Goal: Task Accomplishment & Management: Complete application form

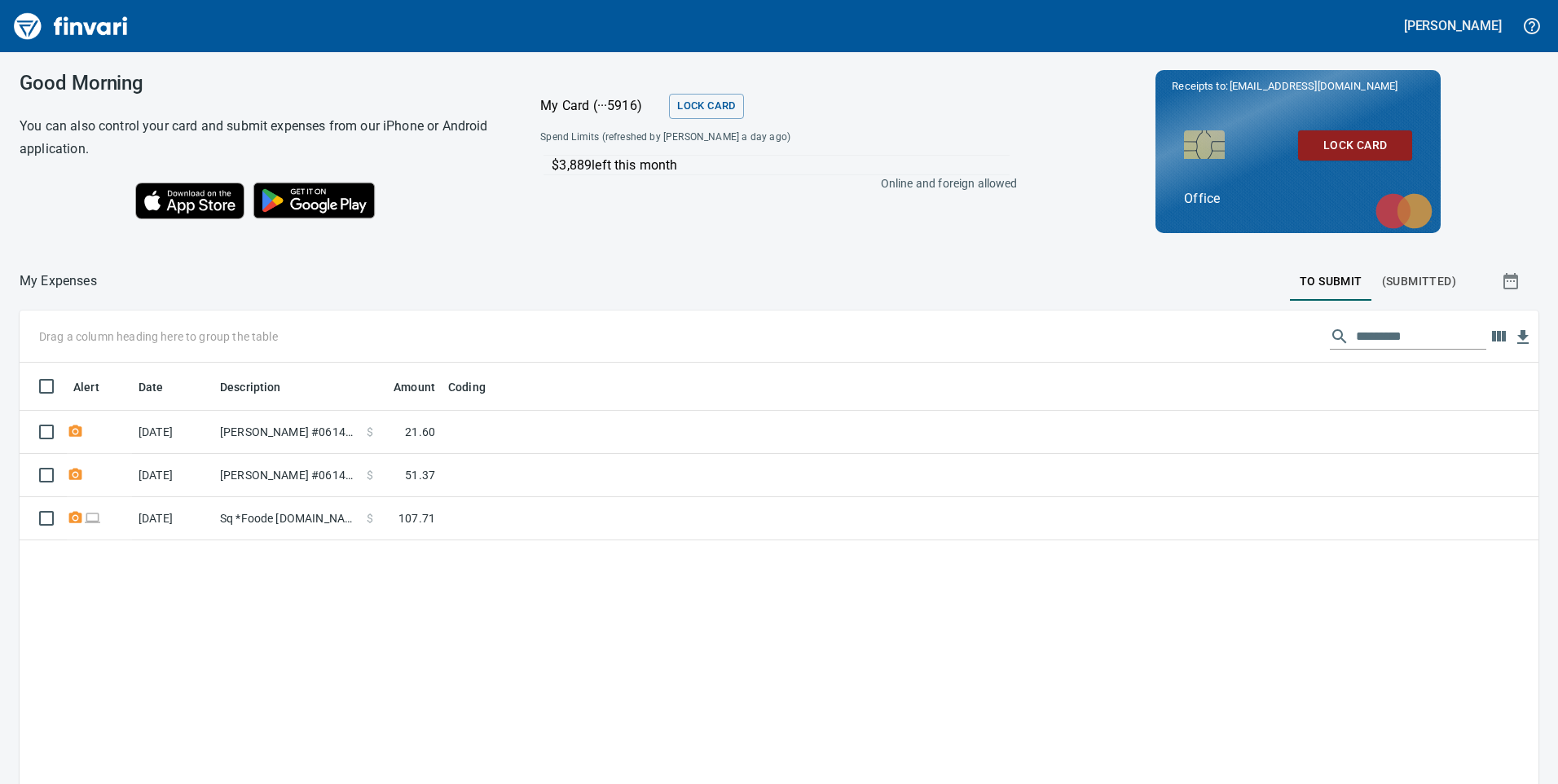
scroll to position [592, 1494]
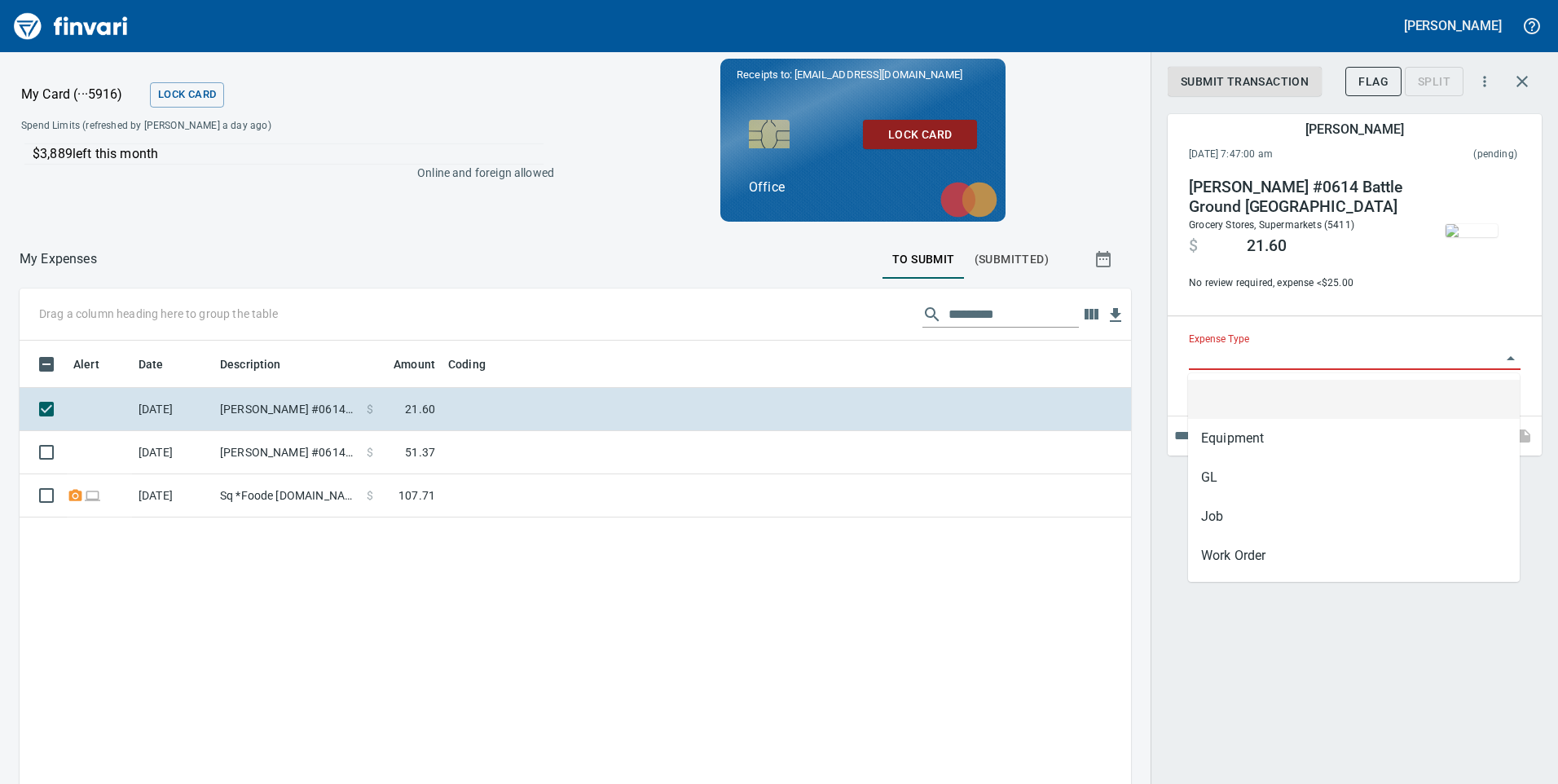
scroll to position [592, 1087]
click at [1312, 363] on input "Expense Type" at bounding box center [1345, 357] width 312 height 23
click at [1474, 225] on img "button" at bounding box center [1471, 230] width 52 height 13
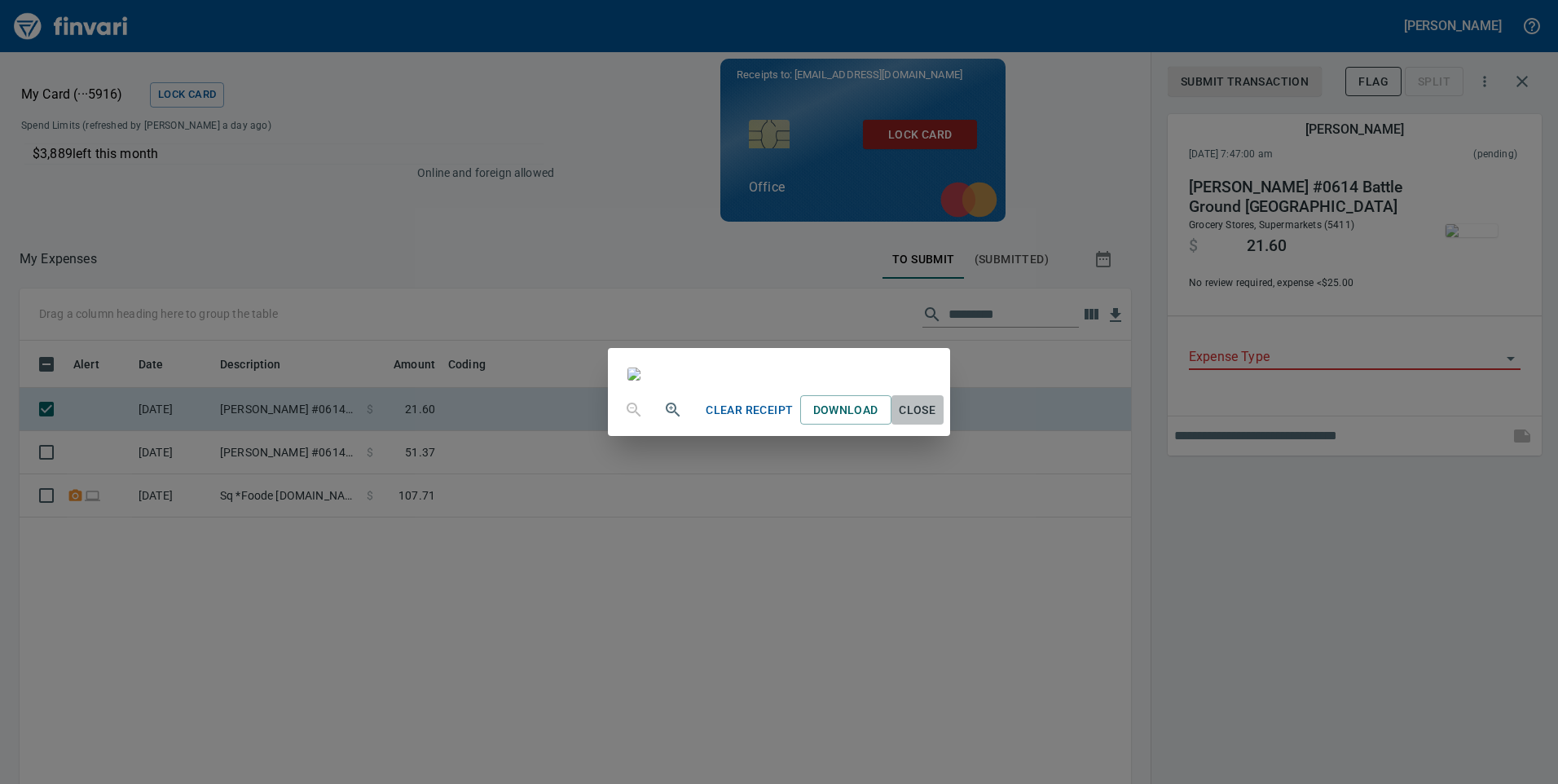
click at [937, 421] on span "Close" at bounding box center [917, 410] width 39 height 20
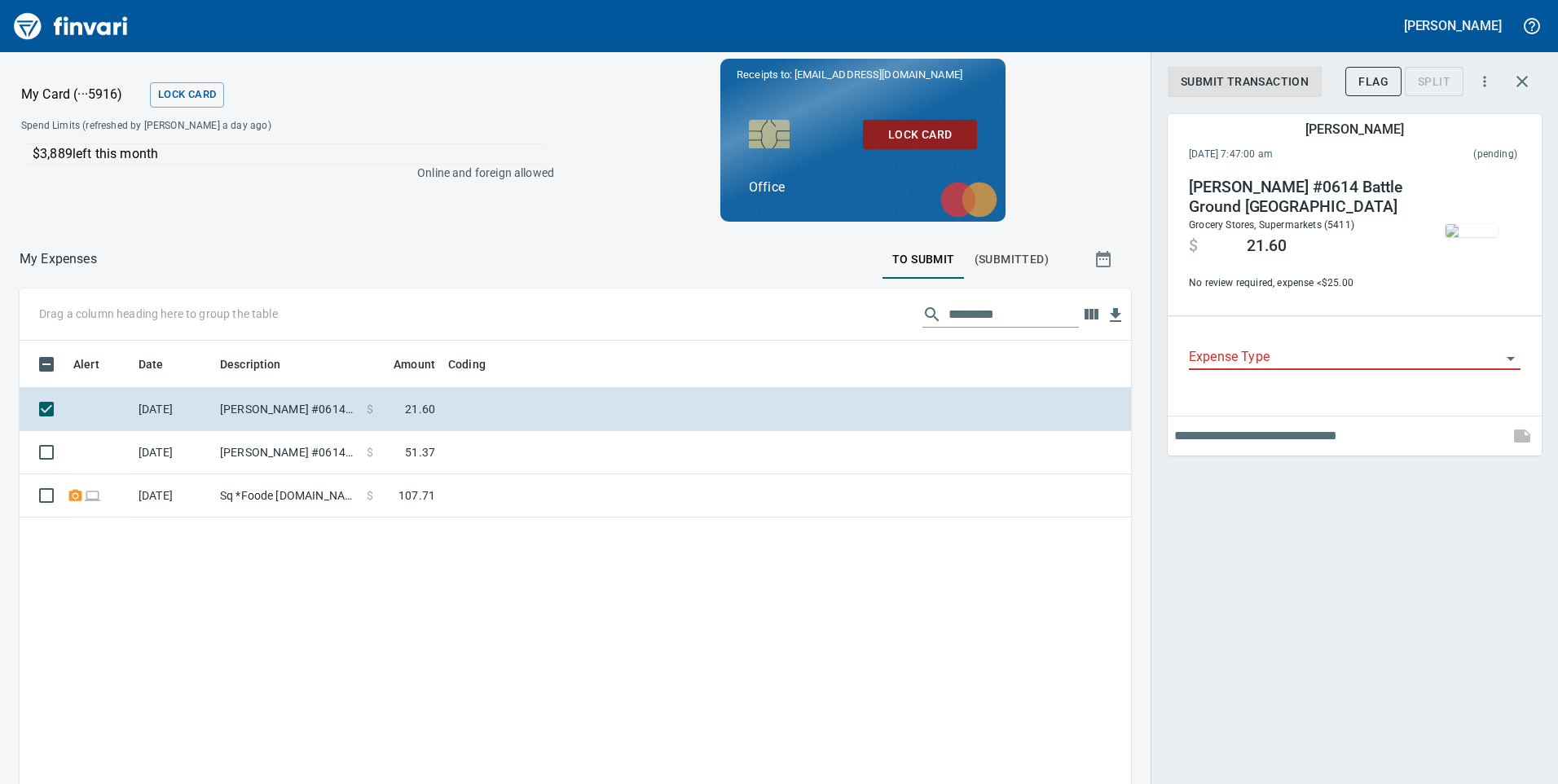
click at [1308, 330] on div "Expense Type" at bounding box center [1354, 361] width 358 height 82
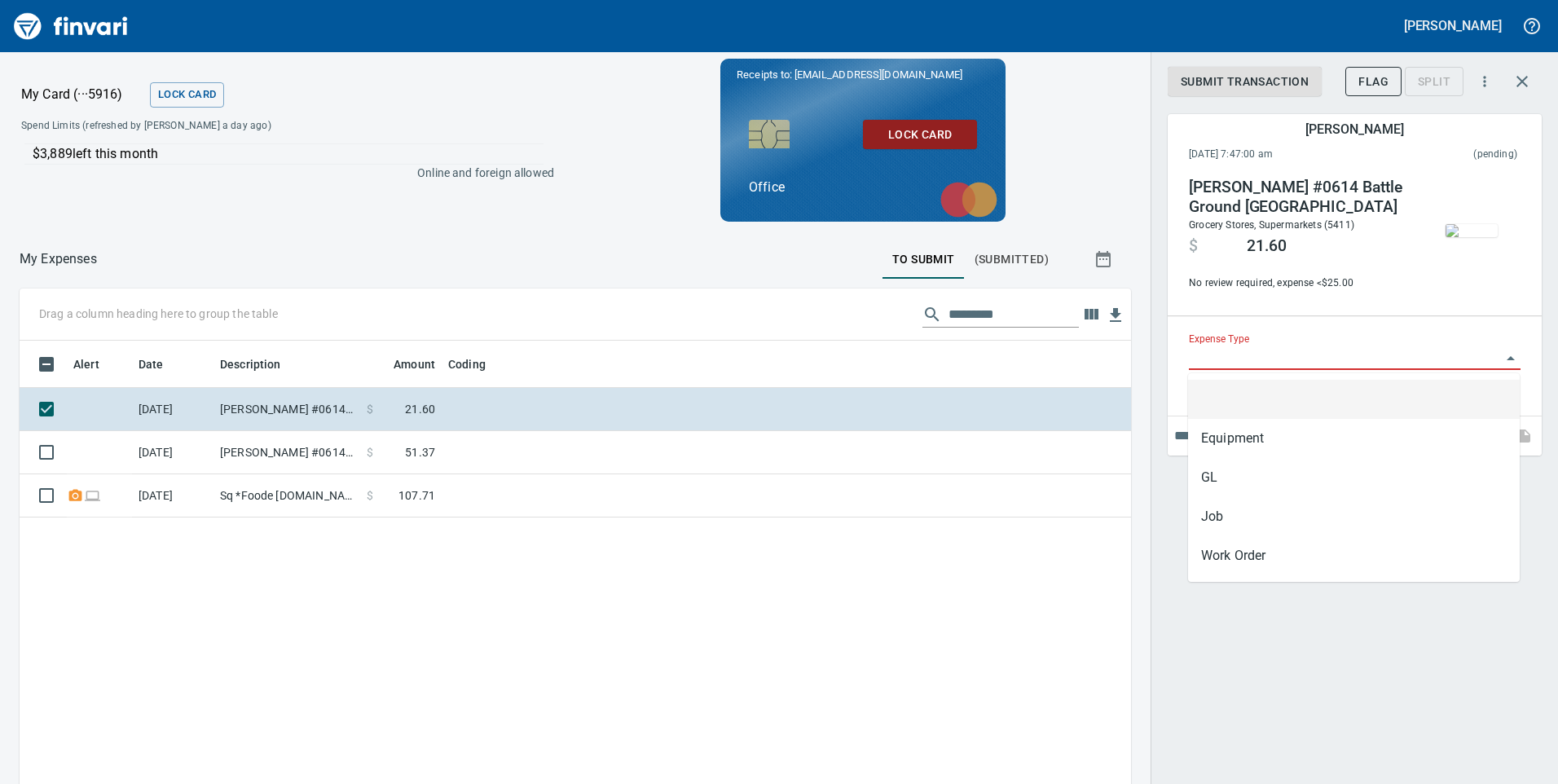
click at [1298, 347] on input "Expense Type" at bounding box center [1345, 357] width 312 height 23
click at [1238, 467] on li "GL" at bounding box center [1353, 478] width 332 height 39
type input "**"
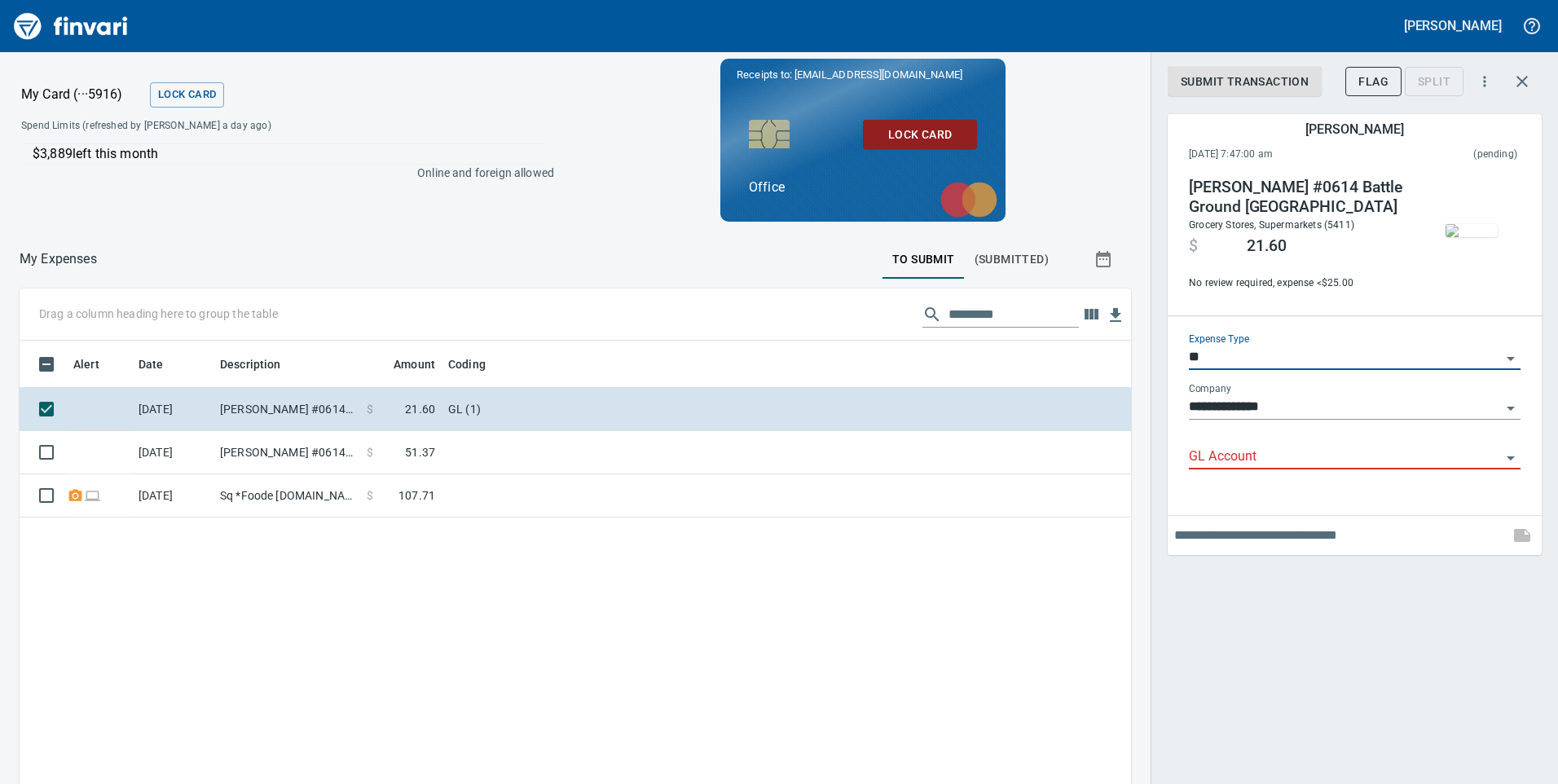
click at [1259, 447] on input "GL Account" at bounding box center [1345, 456] width 312 height 23
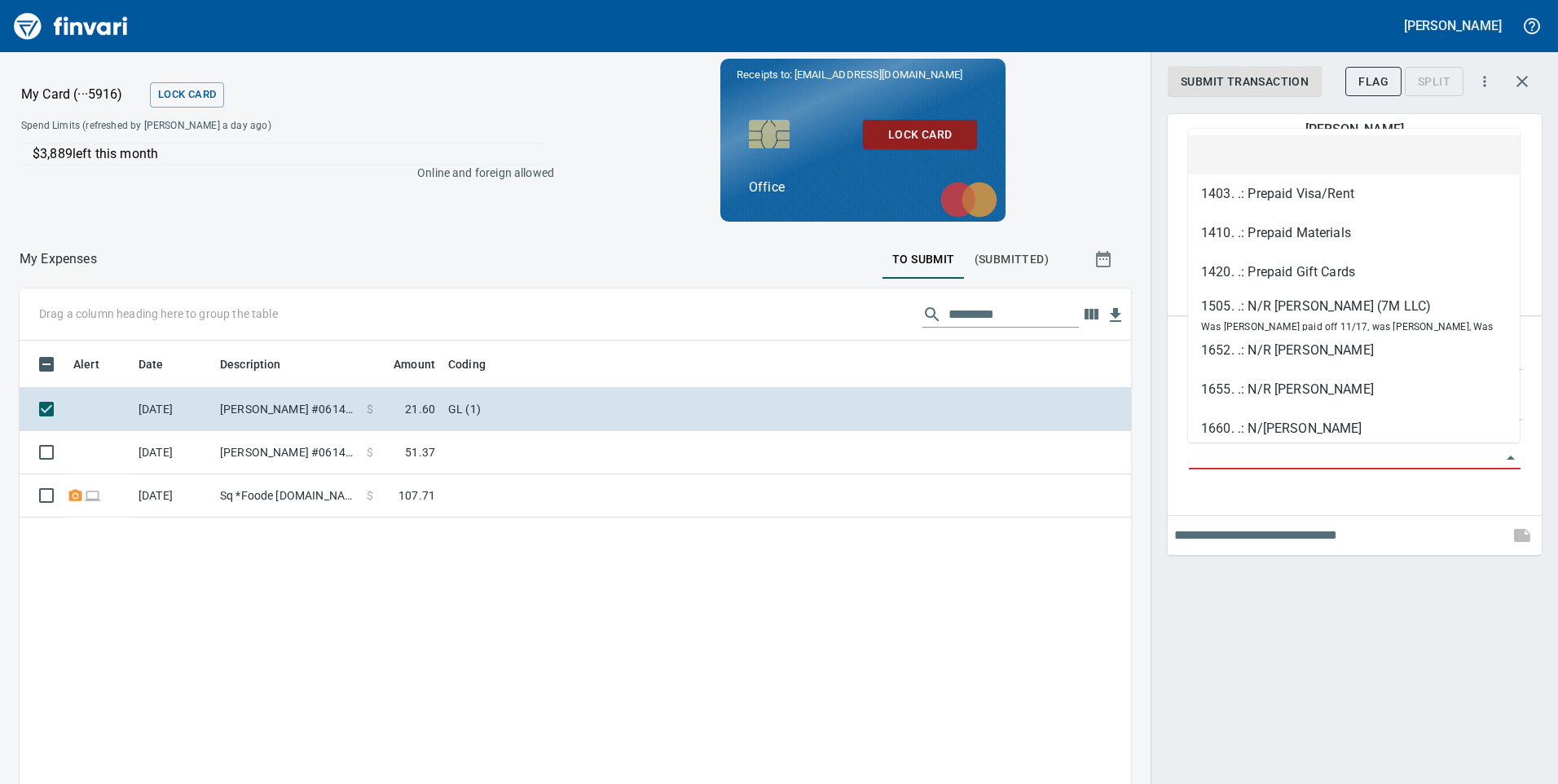
type input "*"
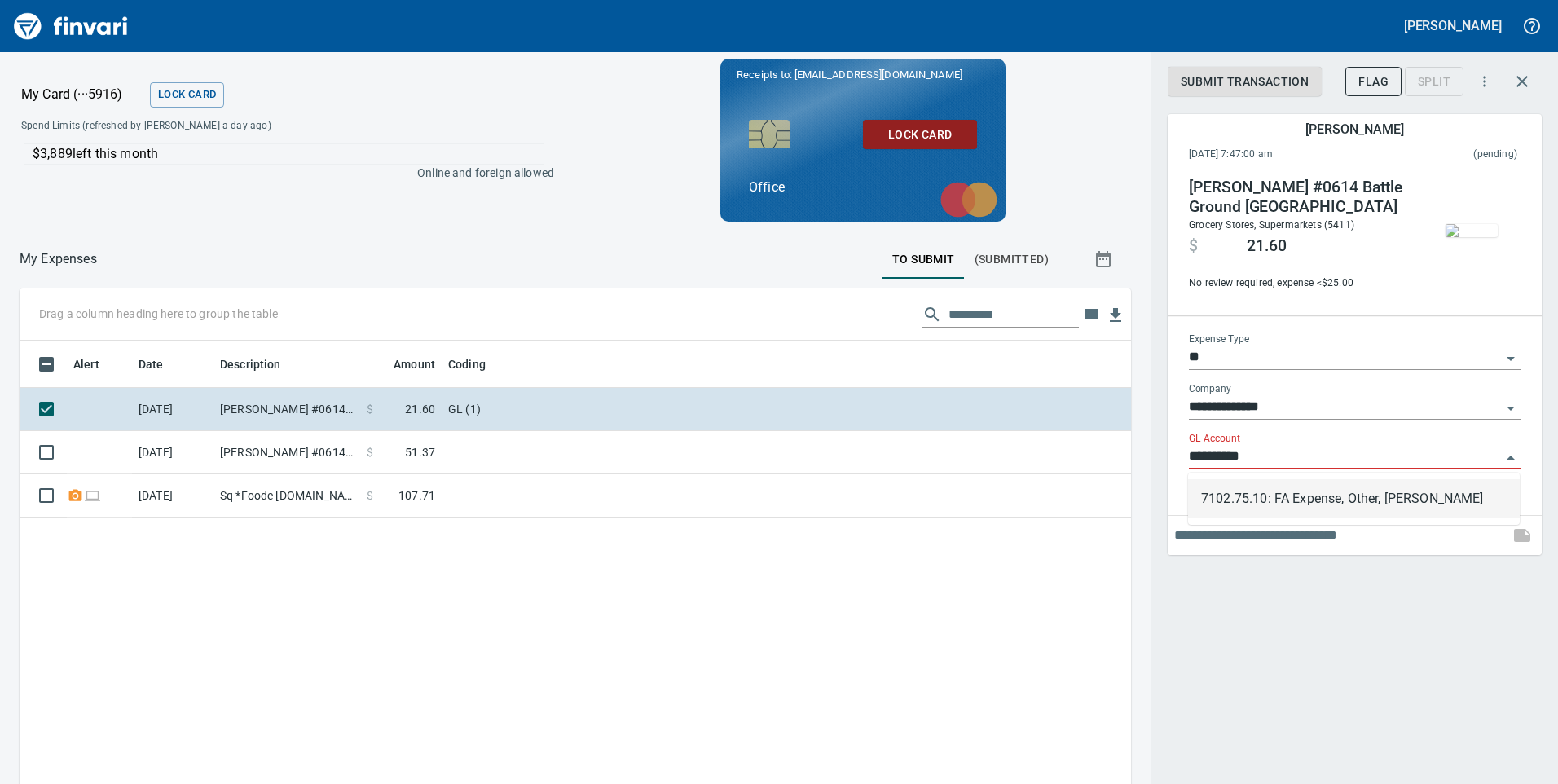
click at [1298, 495] on li "7102.75.10: FA Expense, Other, [PERSON_NAME]" at bounding box center [1353, 498] width 332 height 39
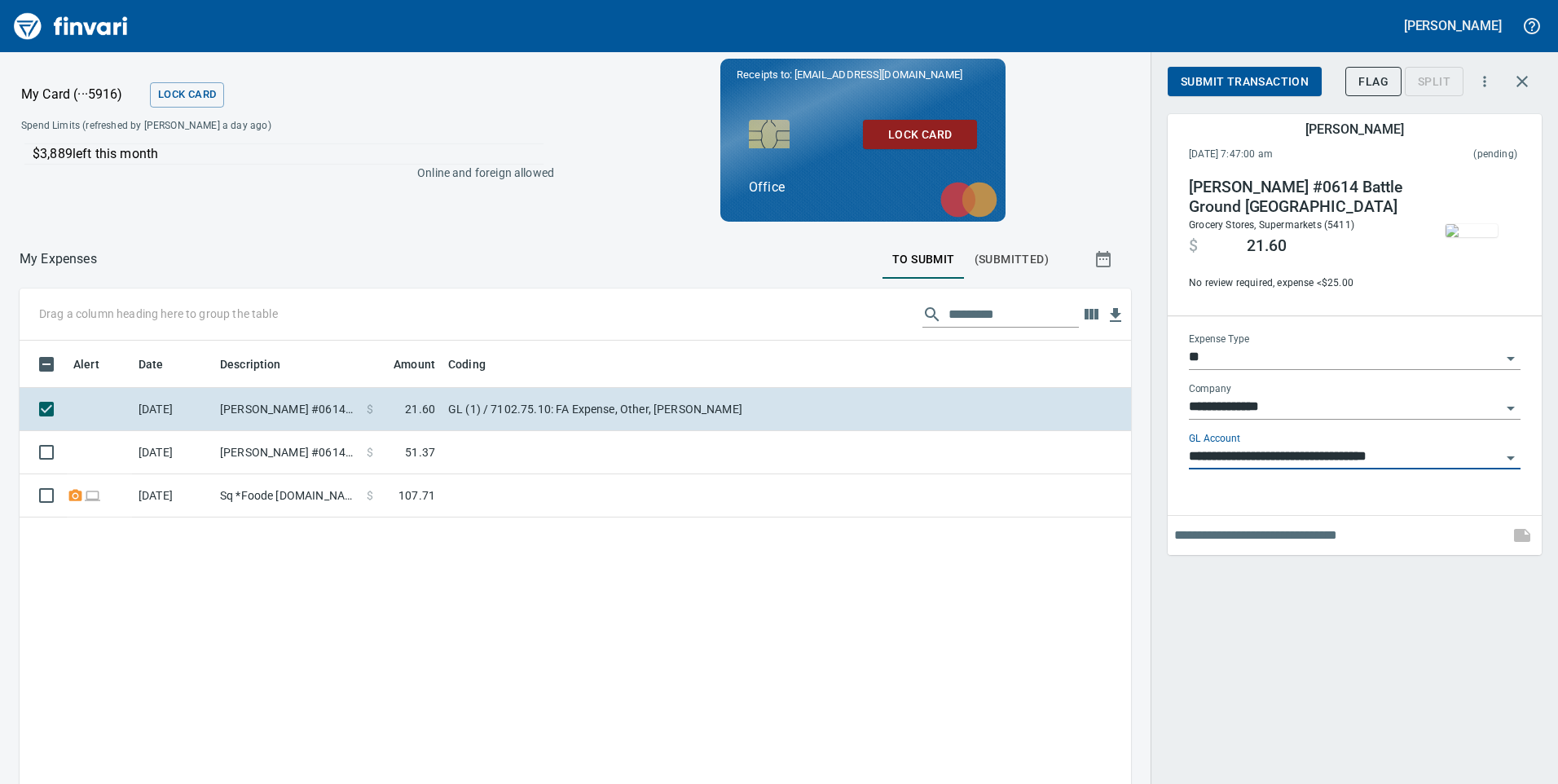
type input "**********"
click at [1270, 78] on span "Submit Transaction" at bounding box center [1245, 82] width 128 height 20
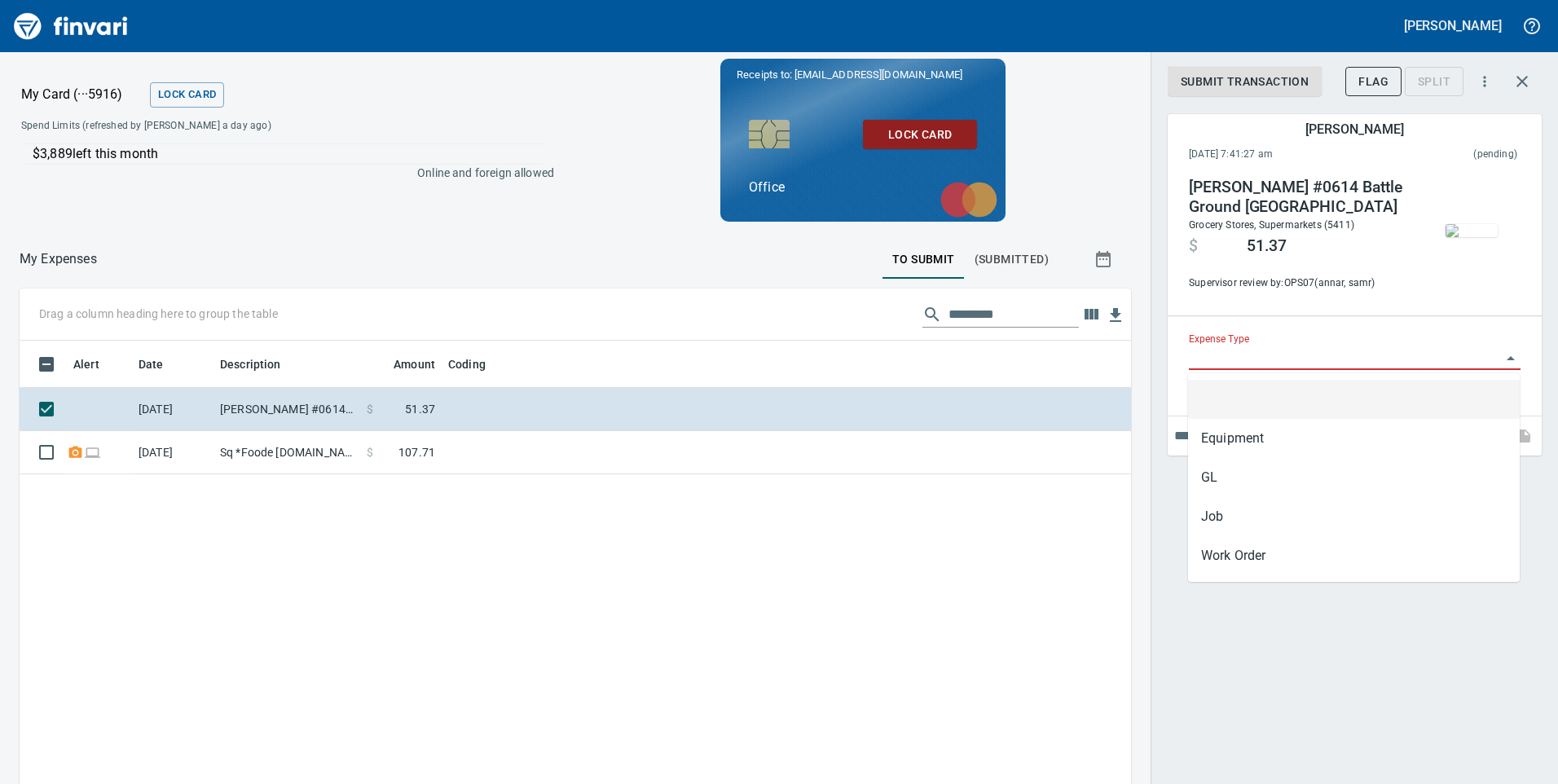
scroll to position [592, 1087]
click at [1340, 348] on input "Expense Type" at bounding box center [1345, 357] width 312 height 23
click at [1283, 462] on li "GL" at bounding box center [1353, 478] width 332 height 39
type input "**"
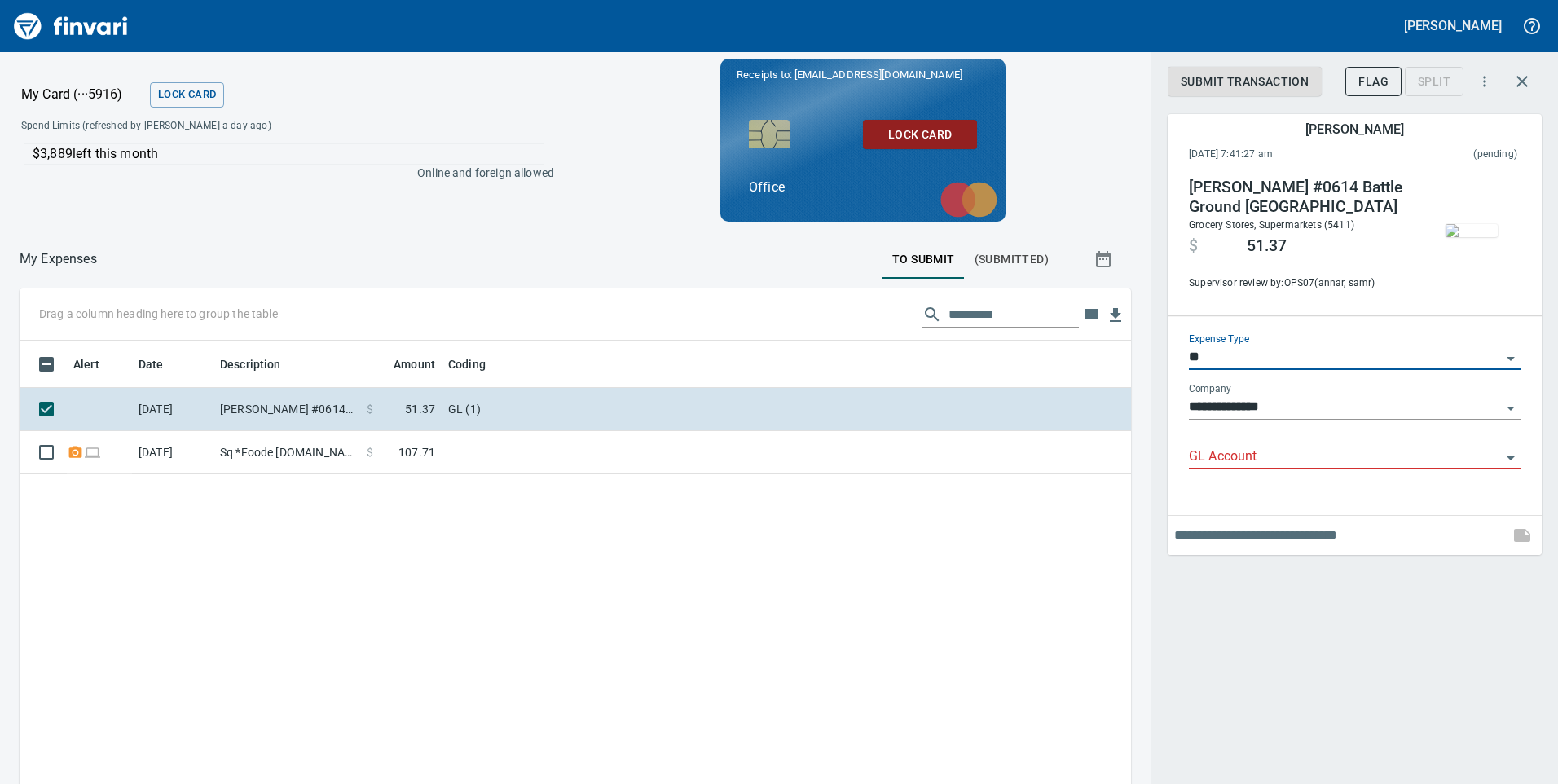
click at [1282, 453] on input "GL Account" at bounding box center [1345, 456] width 312 height 23
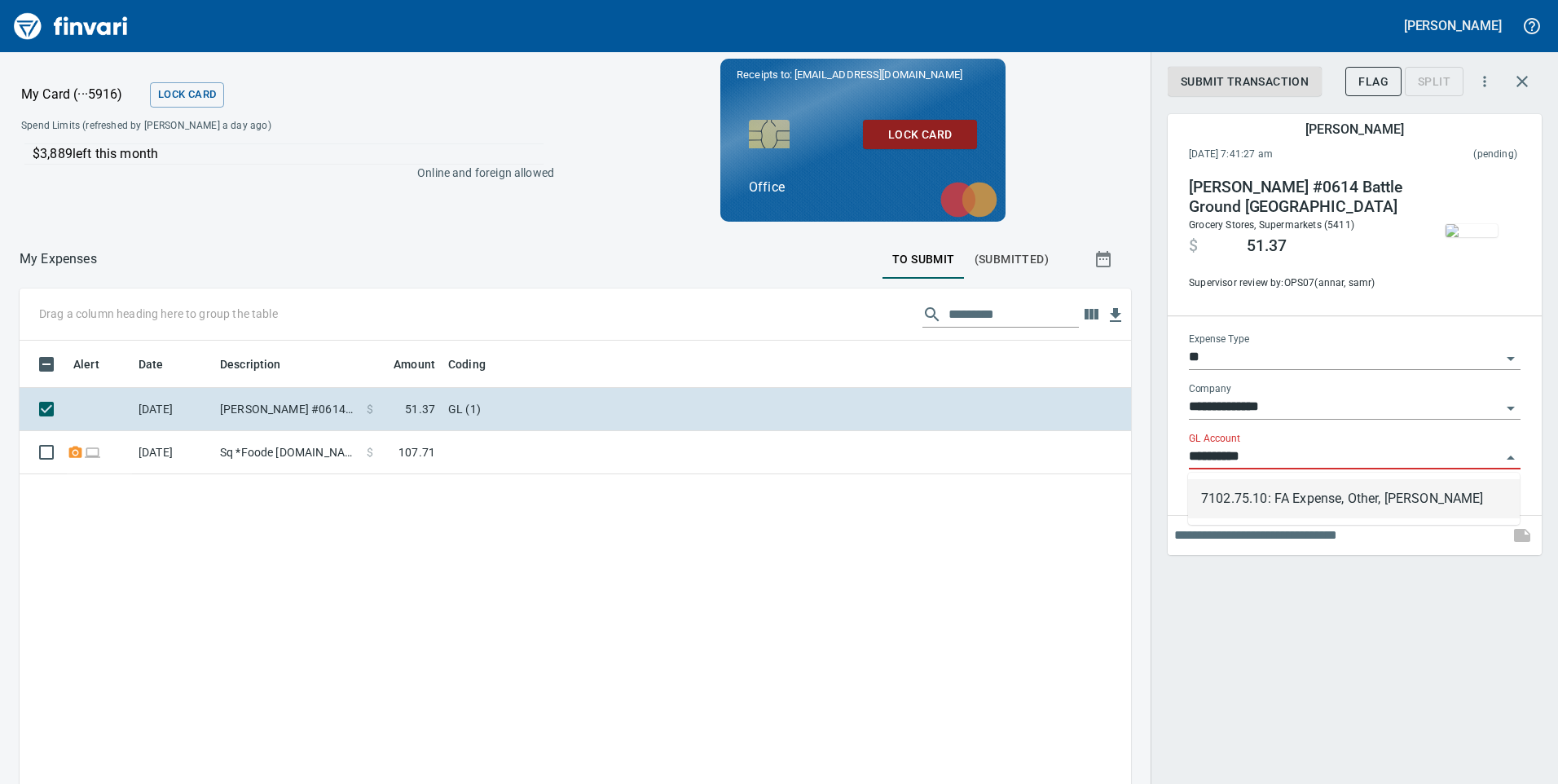
click at [1288, 499] on li "7102.75.10: FA Expense, Other, [PERSON_NAME]" at bounding box center [1353, 498] width 332 height 39
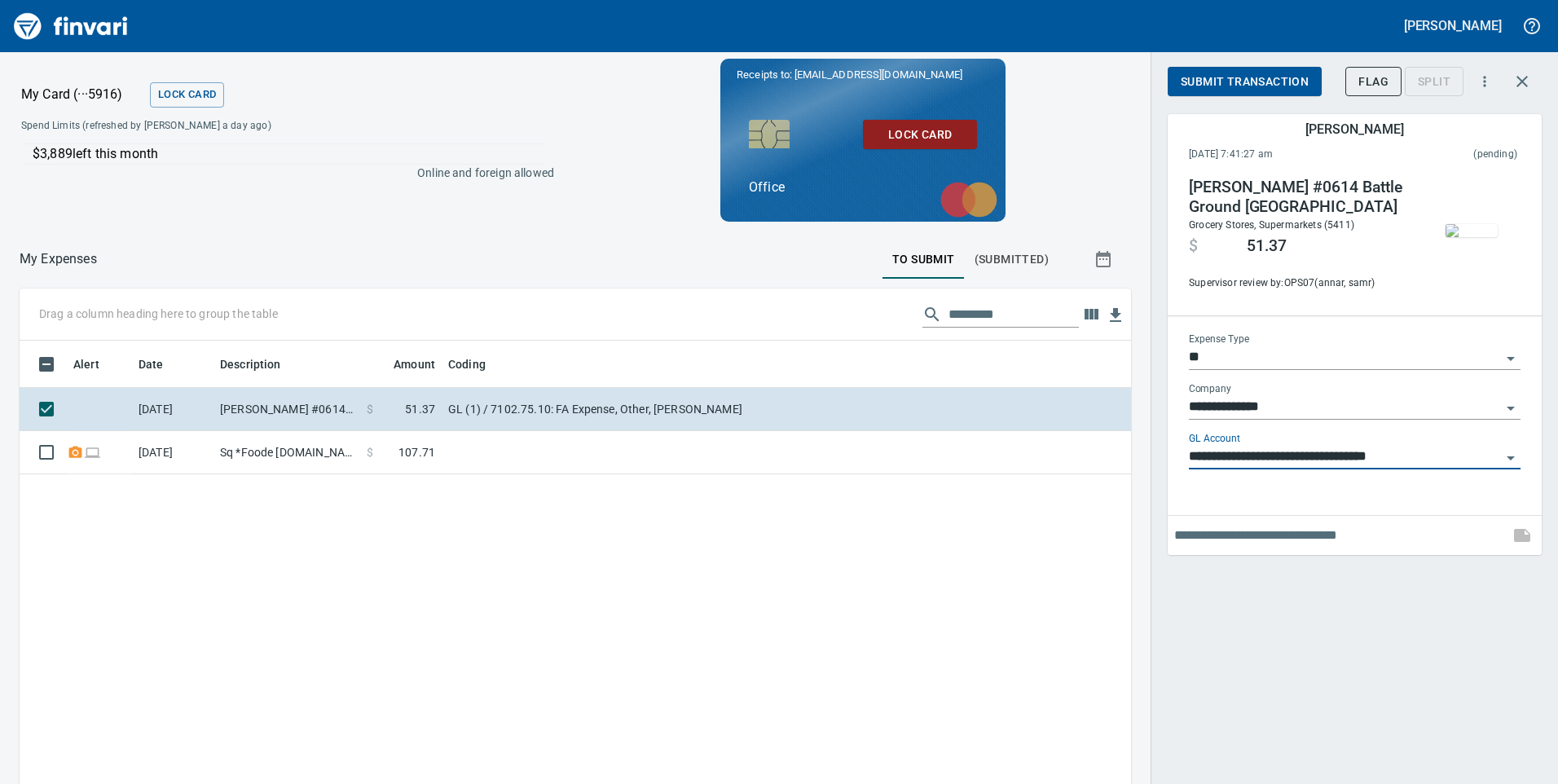
type input "**********"
click at [1257, 88] on span "Submit Transaction" at bounding box center [1245, 82] width 128 height 20
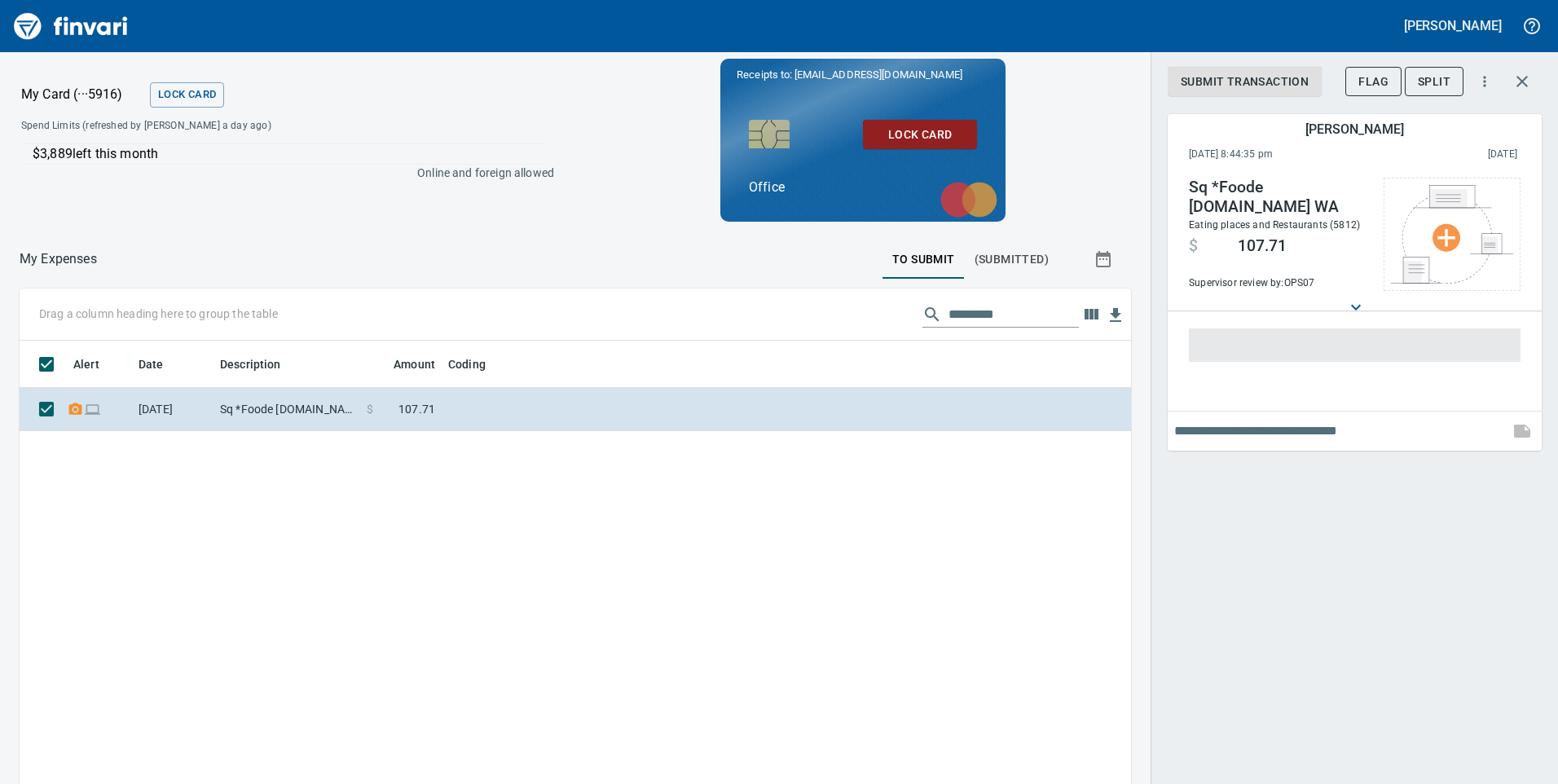
scroll to position [592, 1087]
